Goal: Transaction & Acquisition: Book appointment/travel/reservation

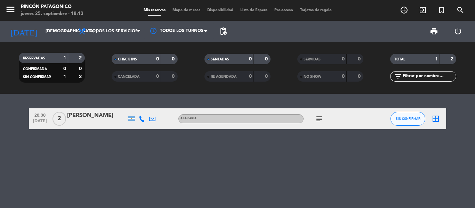
click at [321, 120] on icon "subject" at bounding box center [319, 119] width 8 height 8
click at [407, 8] on icon "add_circle_outline" at bounding box center [404, 10] width 8 height 8
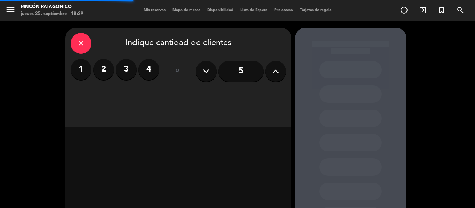
click at [128, 73] on label "3" at bounding box center [126, 69] width 21 height 21
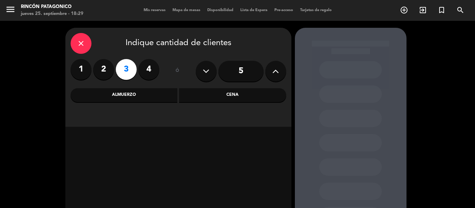
click at [238, 94] on div "Cena" at bounding box center [232, 95] width 107 height 14
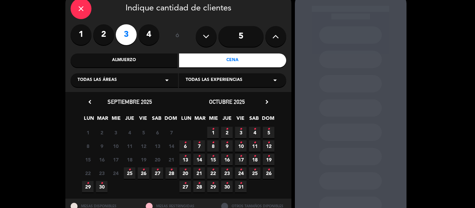
click at [126, 176] on span "25 •" at bounding box center [129, 173] width 11 height 11
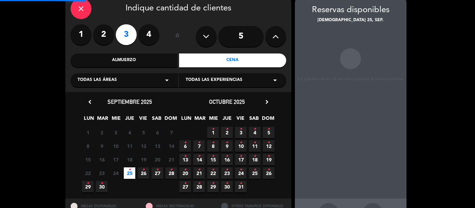
scroll to position [28, 0]
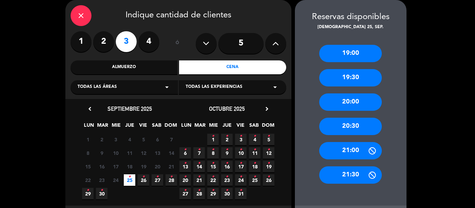
click at [364, 76] on div "19:30" at bounding box center [350, 77] width 63 height 17
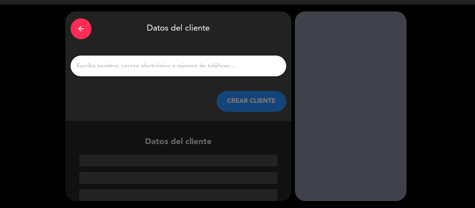
scroll to position [16, 0]
click at [179, 70] on input "1" at bounding box center [178, 66] width 205 height 10
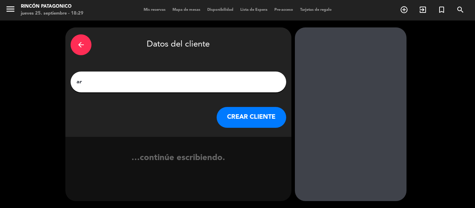
type input "a"
type input "[PERSON_NAME] y [PERSON_NAME]"
click at [243, 108] on button "CREAR CLIENTE" at bounding box center [252, 117] width 70 height 21
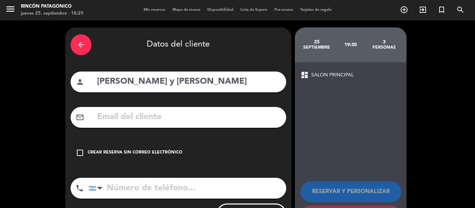
click at [84, 152] on icon "check_box_outline_blank" at bounding box center [80, 153] width 8 height 8
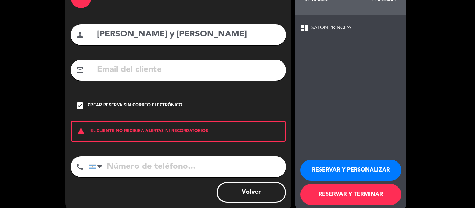
scroll to position [60, 0]
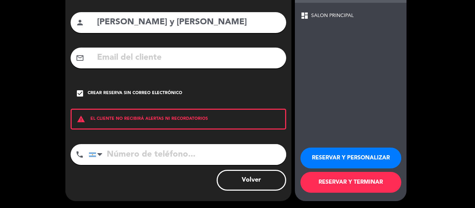
click at [342, 184] on button "RESERVAR Y TERMINAR" at bounding box center [351, 182] width 101 height 21
